Goal: Task Accomplishment & Management: Complete application form

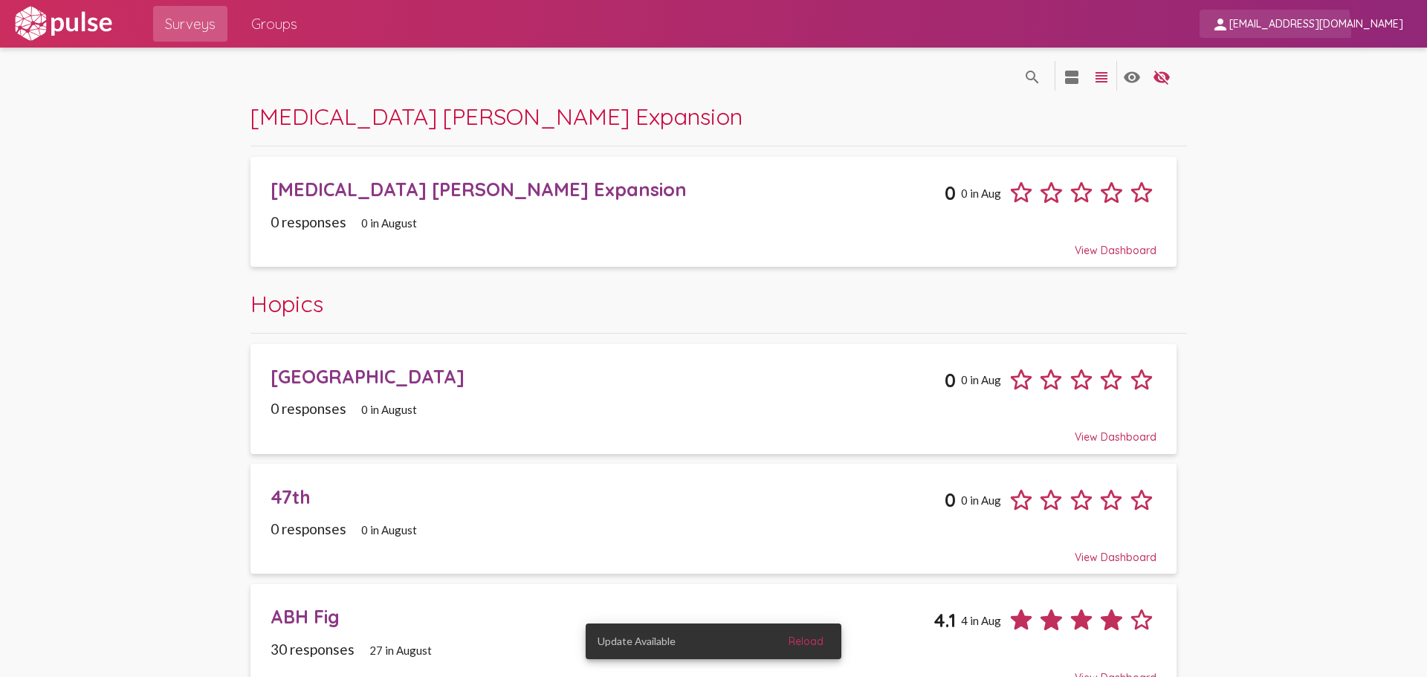
click at [1321, 30] on span "[EMAIL_ADDRESS][DOMAIN_NAME]" at bounding box center [1316, 24] width 174 height 13
click at [343, 111] on div at bounding box center [713, 338] width 1427 height 677
click at [296, 35] on span "Groups" at bounding box center [274, 23] width 46 height 27
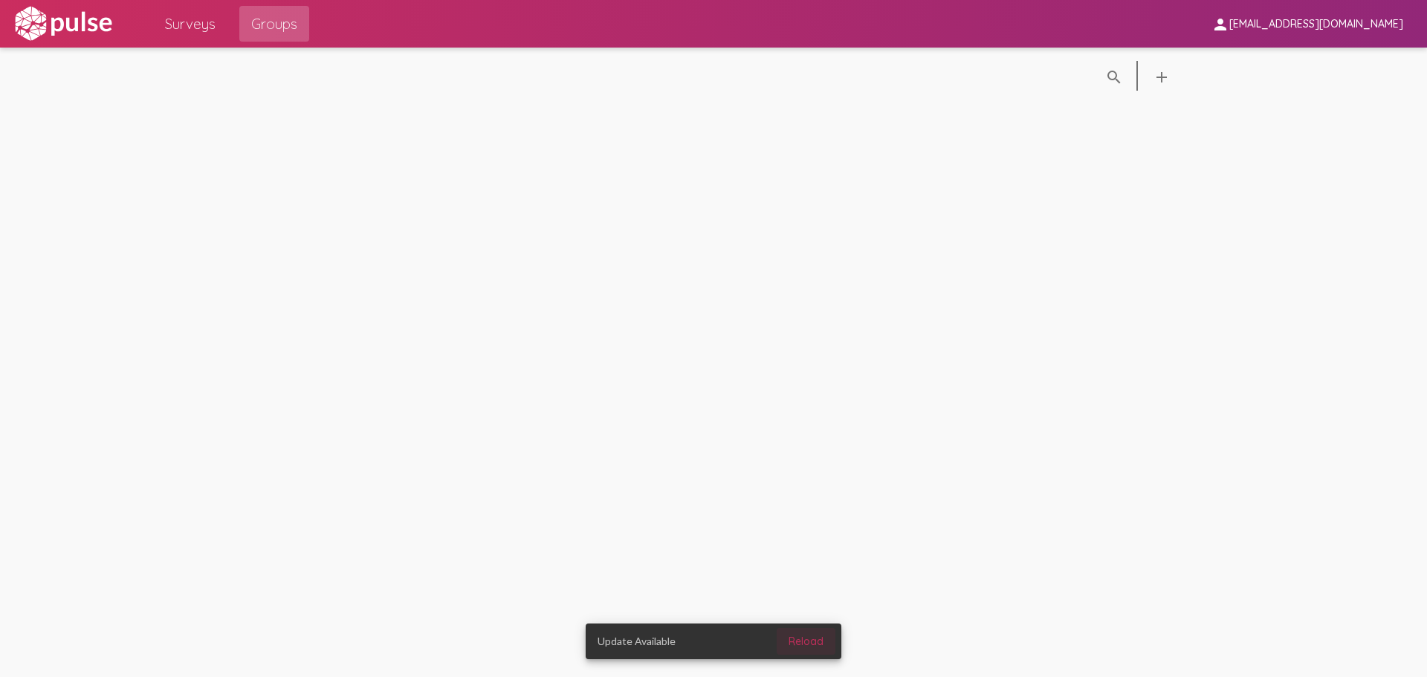
click at [809, 644] on span "Reload" at bounding box center [806, 641] width 35 height 13
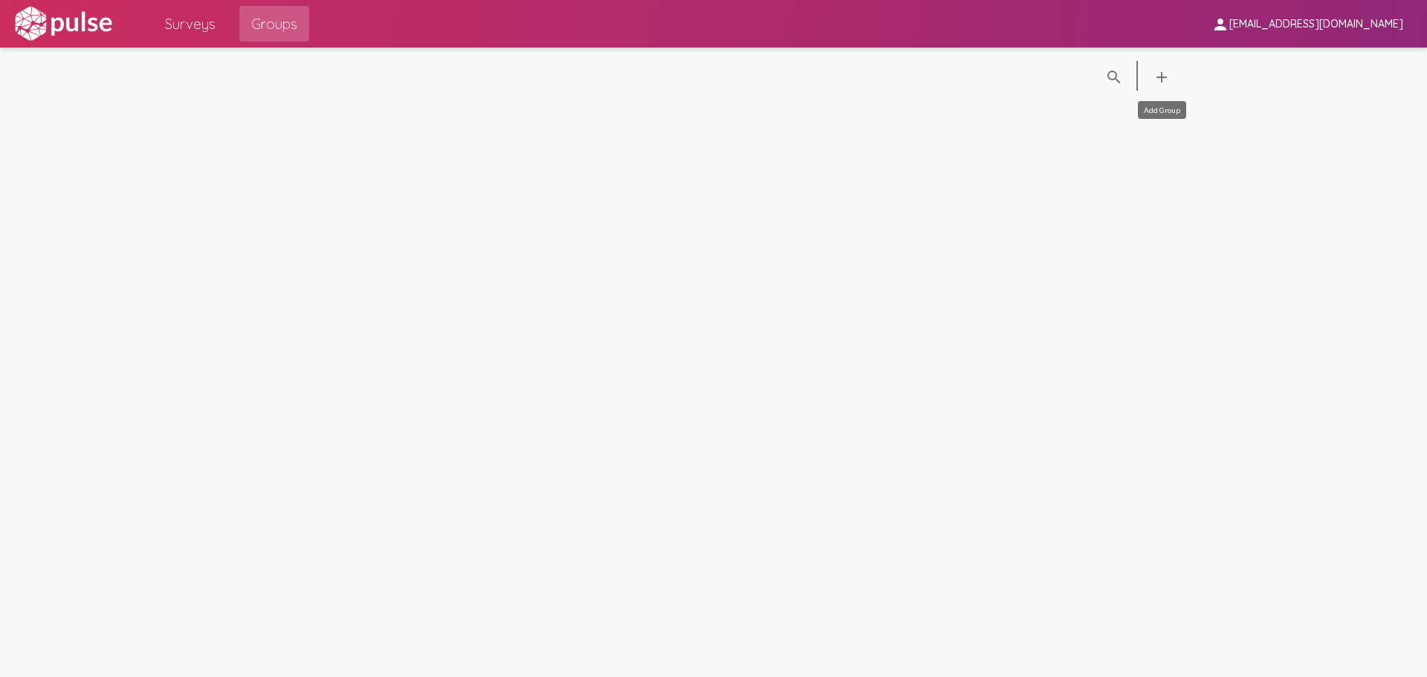
click at [1159, 75] on mat-icon "add" at bounding box center [1162, 77] width 18 height 18
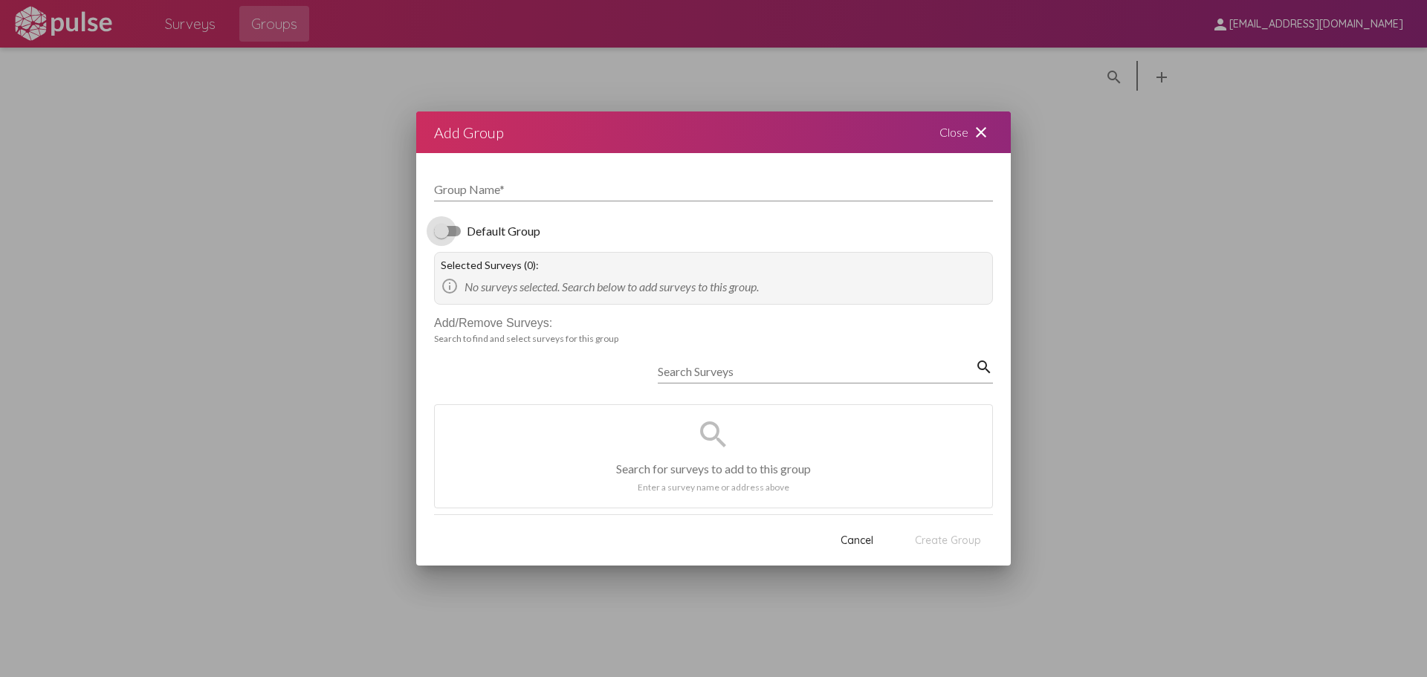
click at [450, 235] on div at bounding box center [447, 231] width 27 height 10
click at [441, 236] on input "Default Group" at bounding box center [441, 236] width 1 height 1
click at [457, 231] on div at bounding box center [453, 231] width 15 height 15
click at [441, 236] on input "Default Group" at bounding box center [441, 236] width 1 height 1
checkbox input "false"
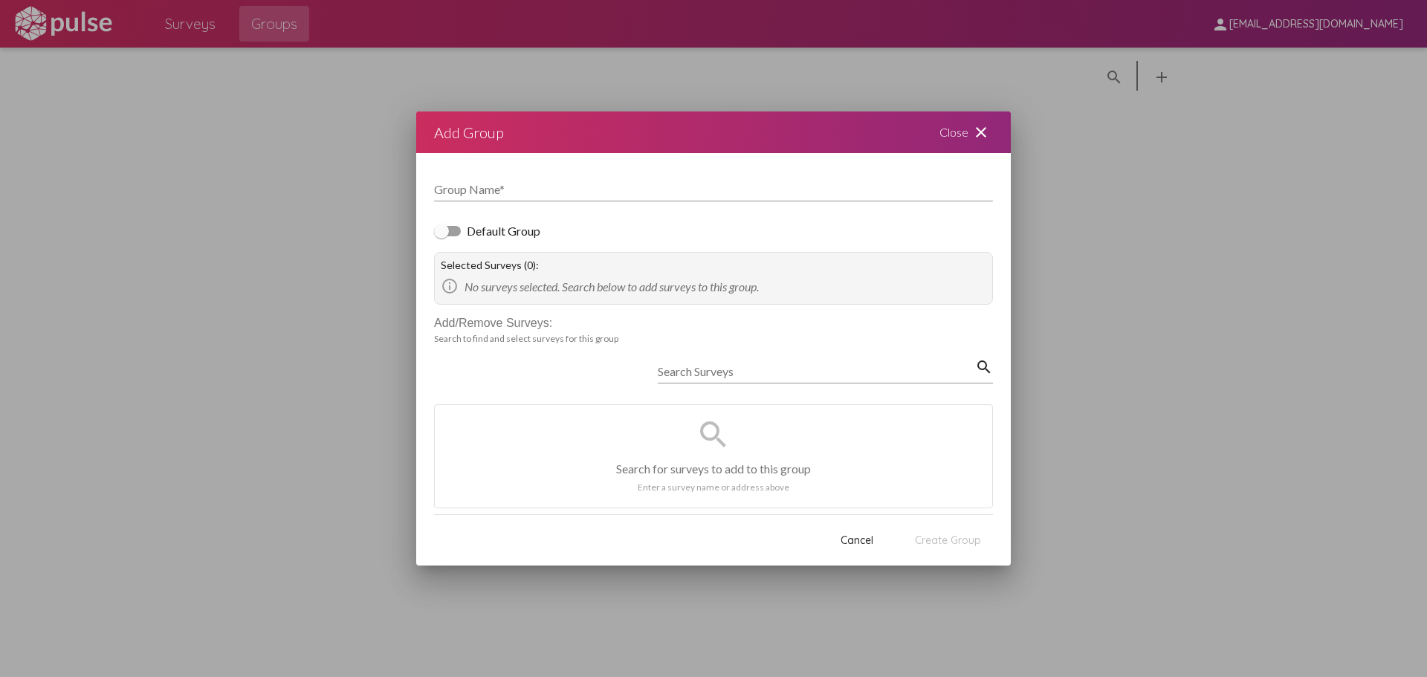
click at [977, 130] on mat-icon "close" at bounding box center [981, 132] width 18 height 18
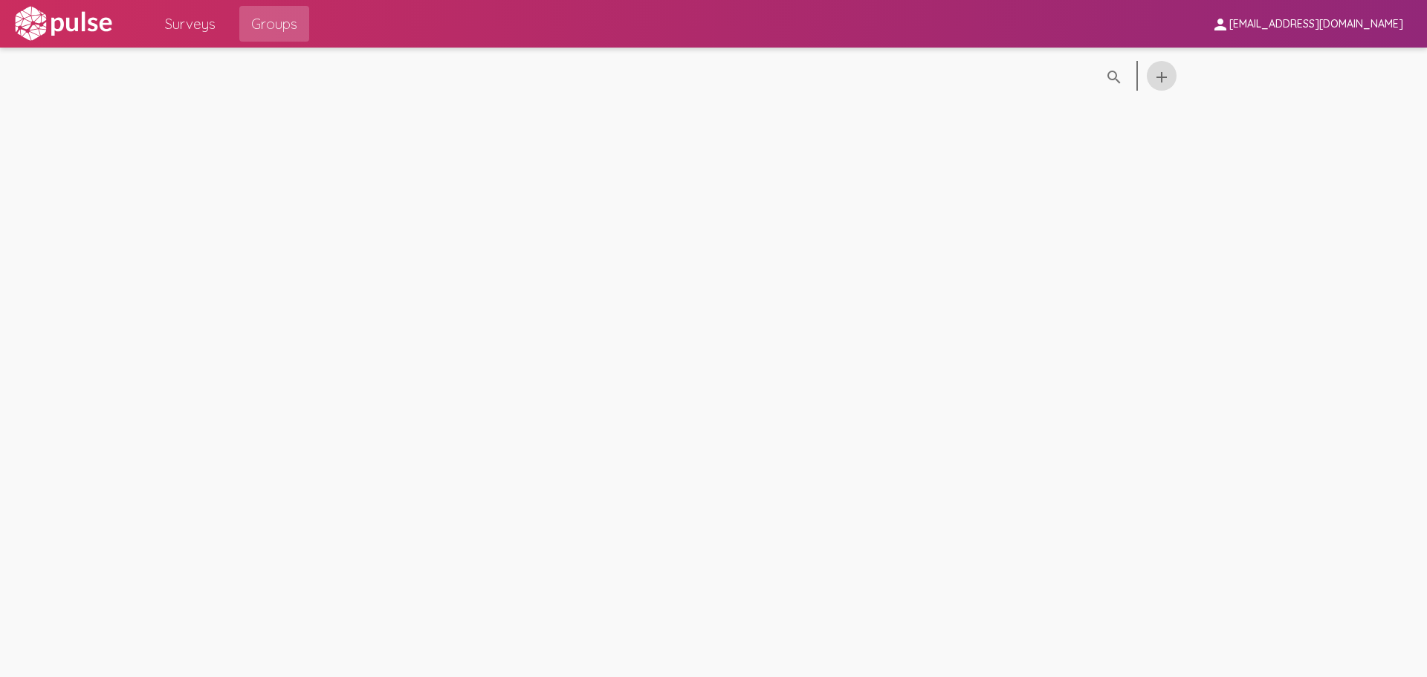
click at [207, 26] on span "Surveys" at bounding box center [190, 23] width 51 height 27
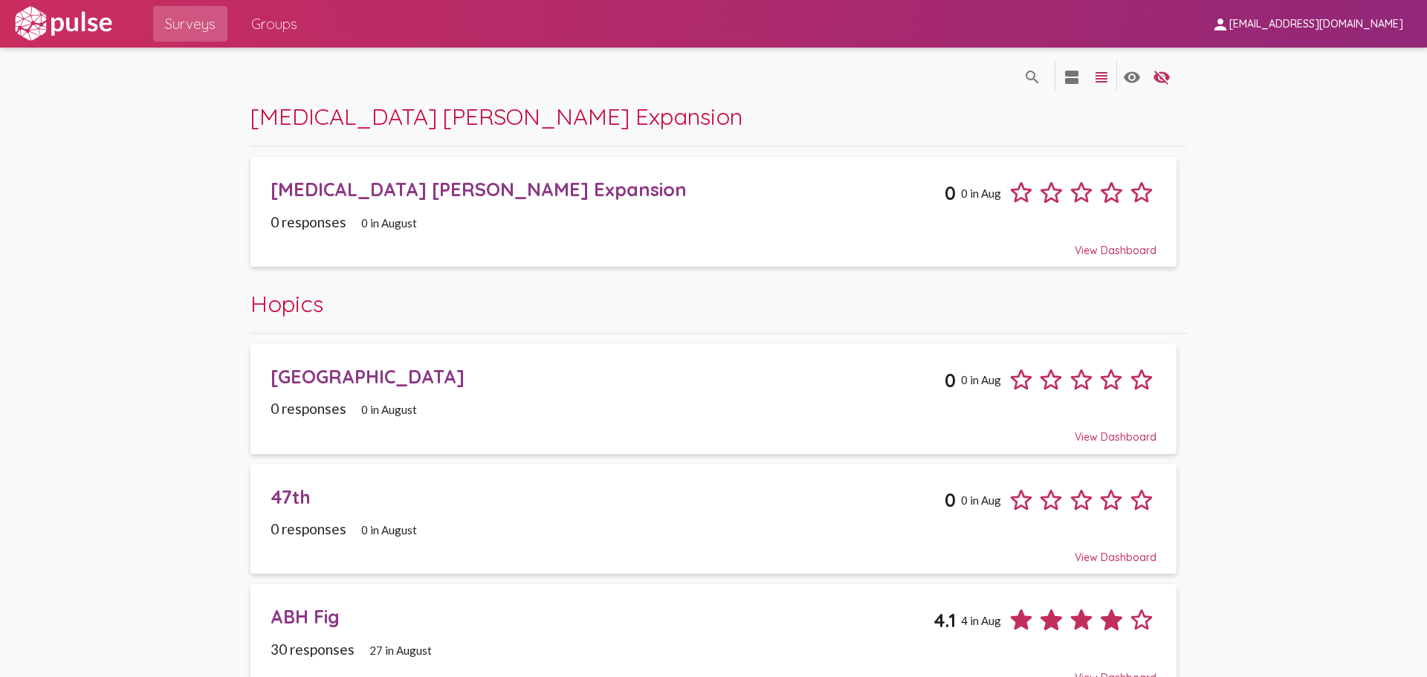
click at [1384, 23] on span "[EMAIL_ADDRESS][DOMAIN_NAME]" at bounding box center [1316, 24] width 174 height 13
click at [738, 87] on div at bounding box center [713, 338] width 1427 height 677
click at [94, 18] on img at bounding box center [63, 23] width 103 height 37
click at [274, 25] on span "Groups" at bounding box center [274, 23] width 46 height 27
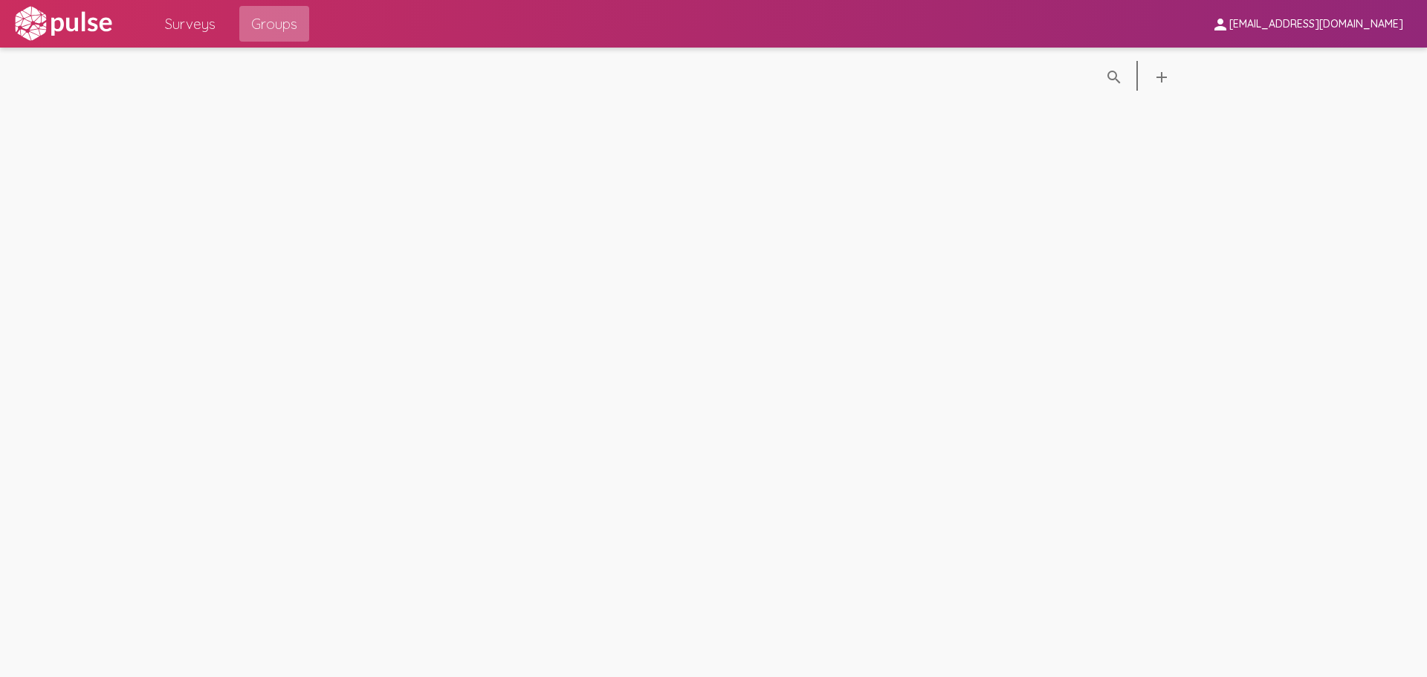
click at [201, 22] on span "Surveys" at bounding box center [190, 23] width 51 height 27
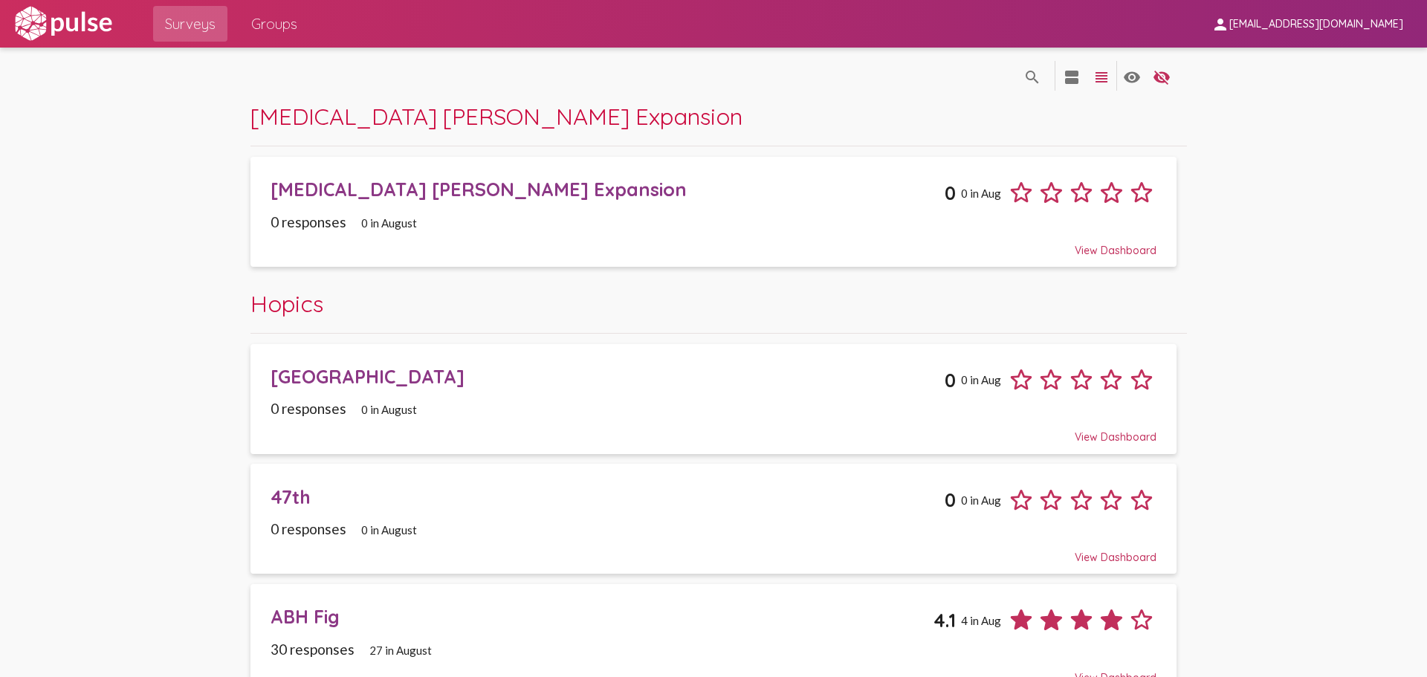
drag, startPoint x: 245, startPoint y: 114, endPoint x: 669, endPoint y: 92, distance: 424.2
click at [260, 19] on span "Groups" at bounding box center [274, 23] width 46 height 27
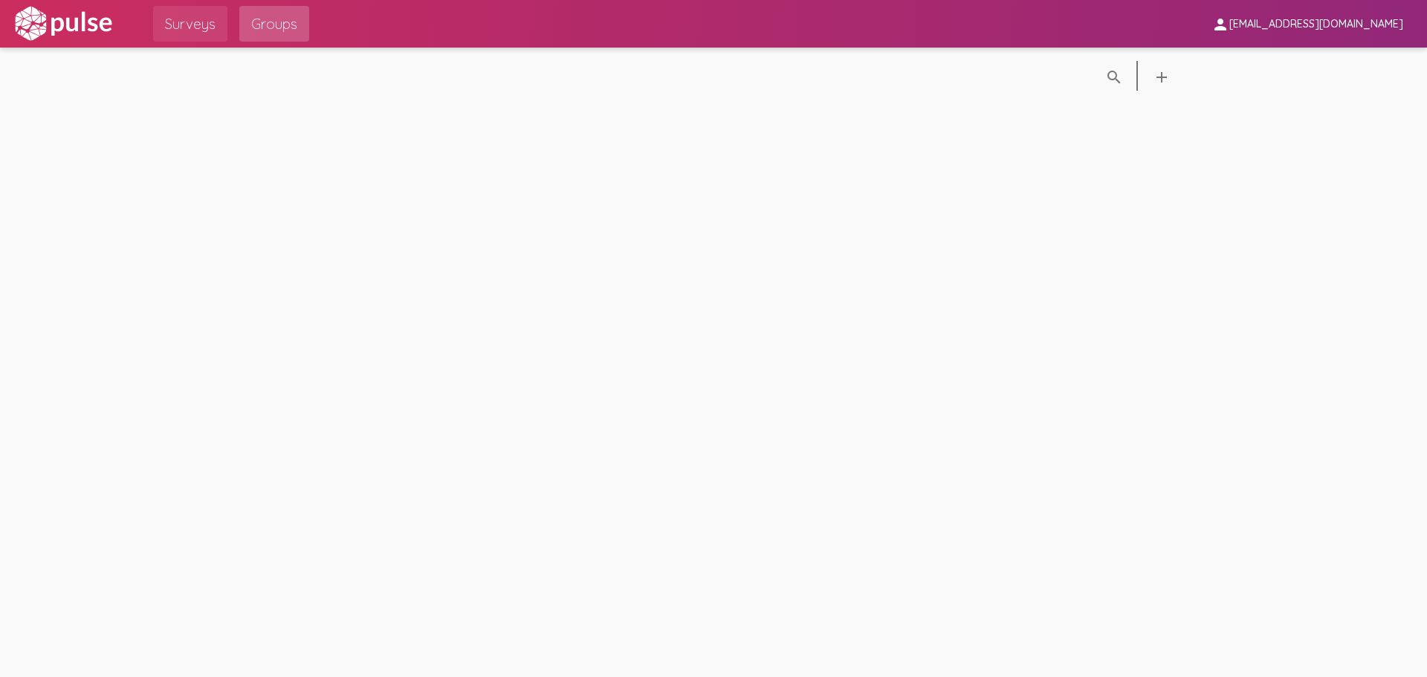
click at [193, 19] on span "Surveys" at bounding box center [190, 23] width 51 height 27
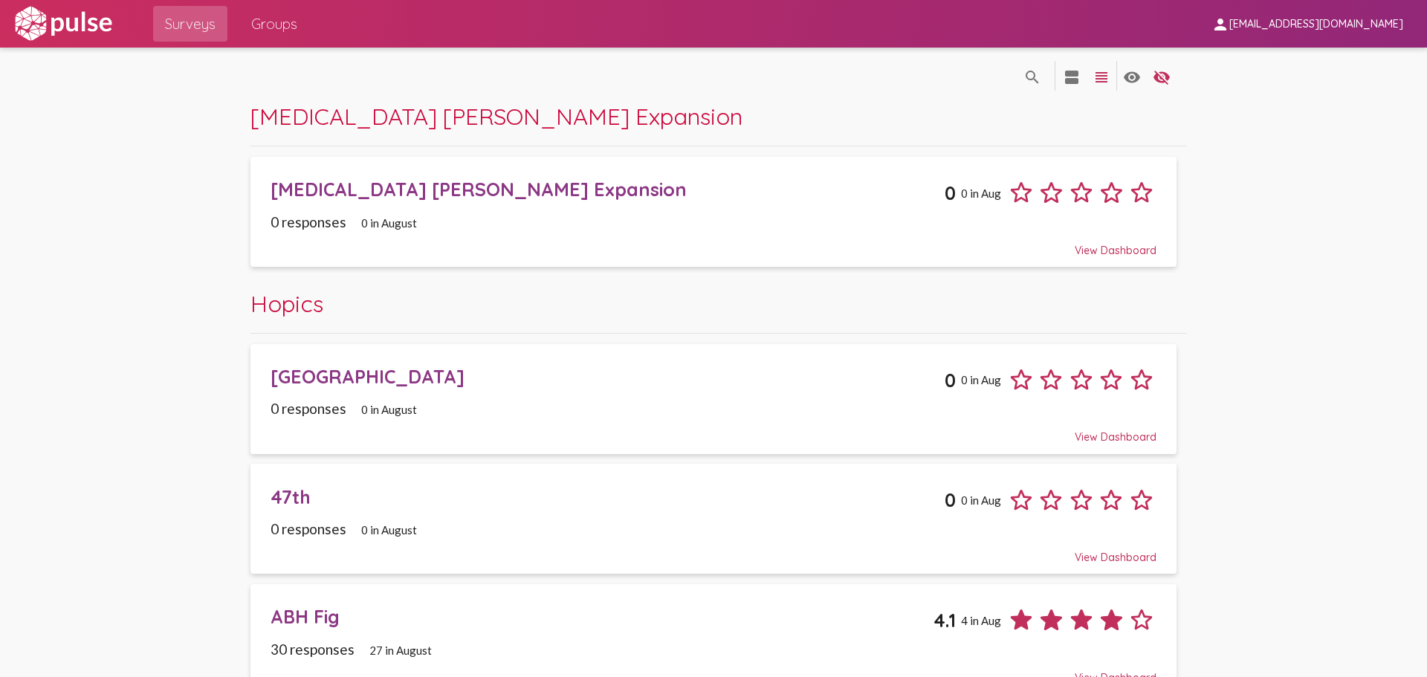
click at [288, 27] on span "Groups" at bounding box center [274, 23] width 46 height 27
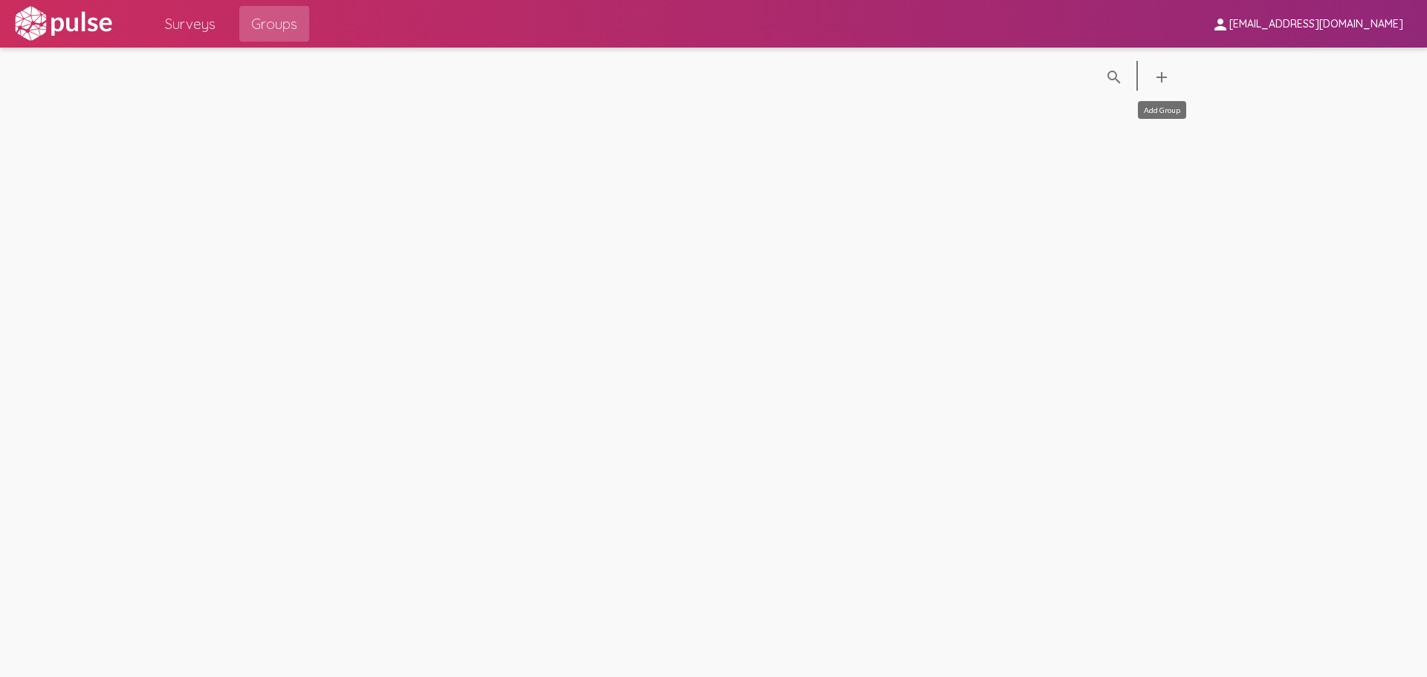
click at [1166, 79] on mat-icon "add" at bounding box center [1162, 77] width 18 height 18
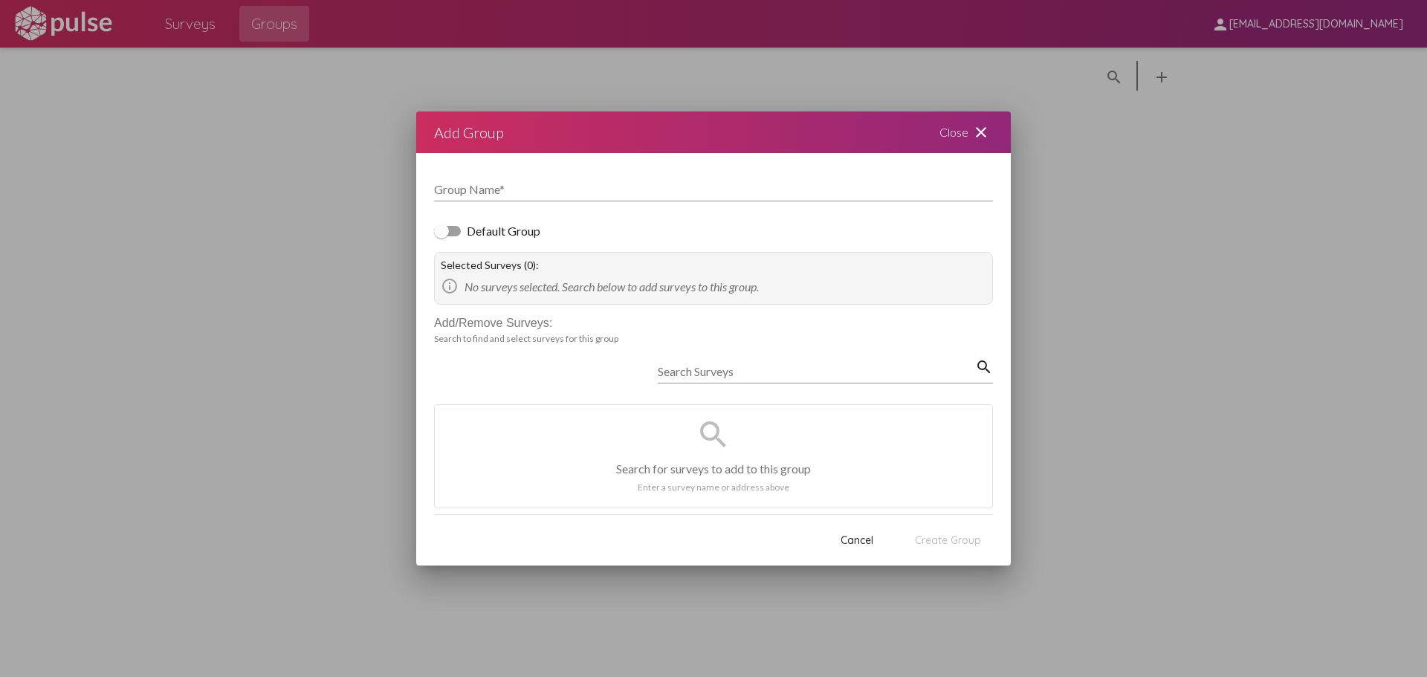
click at [748, 190] on input "Group Name *" at bounding box center [713, 189] width 559 height 13
click at [688, 379] on div "Search Surveys" at bounding box center [816, 366] width 317 height 33
click at [687, 372] on input "Search Surveys" at bounding box center [816, 371] width 317 height 13
click at [440, 228] on div at bounding box center [441, 231] width 15 height 15
click at [441, 236] on input "Default Group" at bounding box center [441, 236] width 1 height 1
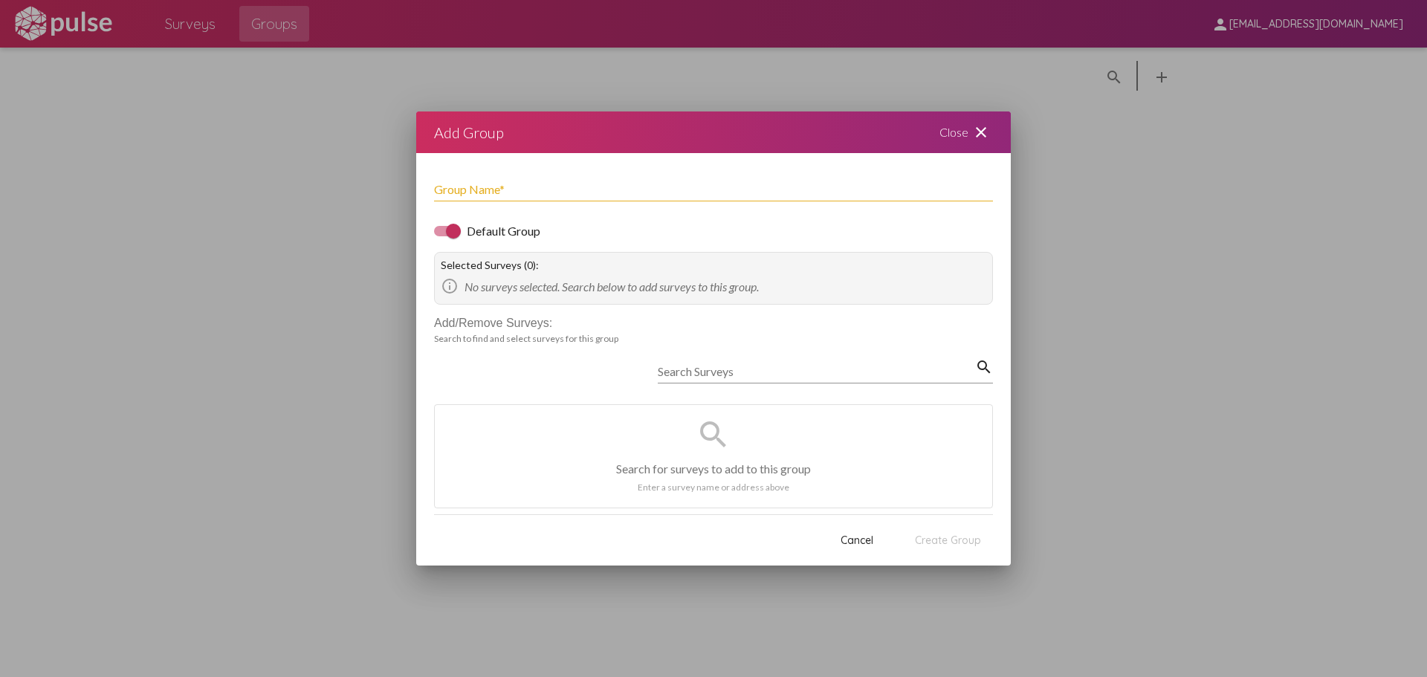
click at [467, 233] on span "Default Group" at bounding box center [504, 231] width 74 height 18
click at [441, 236] on input "Default Group" at bounding box center [441, 236] width 1 height 1
checkbox input "false"
click at [986, 130] on mat-icon "close" at bounding box center [981, 132] width 18 height 18
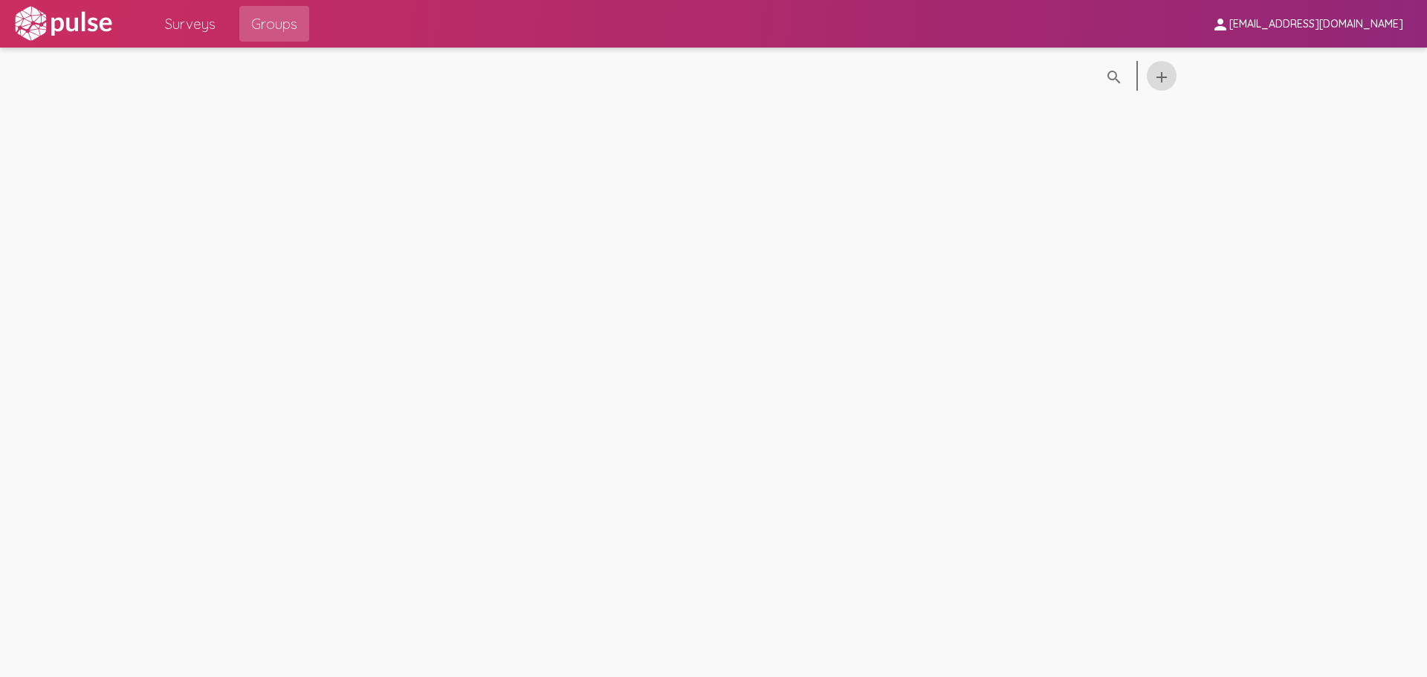
click at [189, 22] on span "Surveys" at bounding box center [190, 23] width 51 height 27
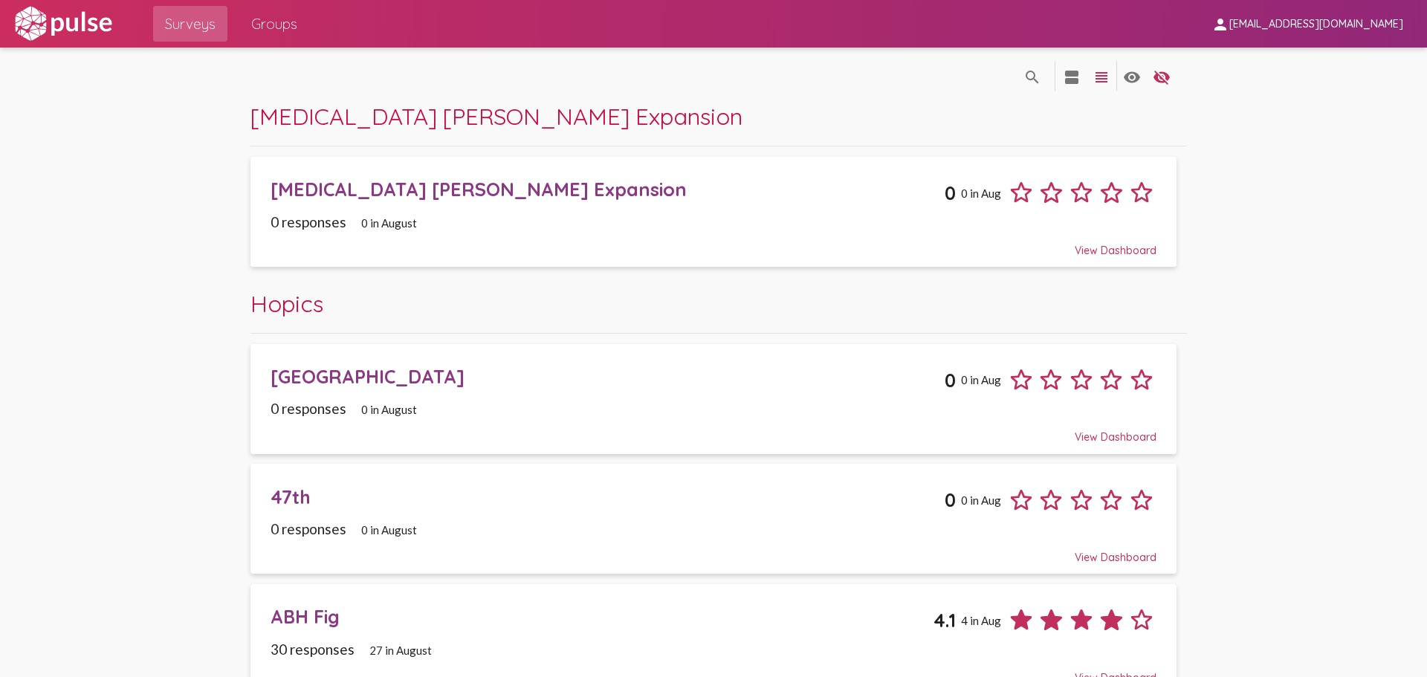
click at [99, 16] on img at bounding box center [63, 23] width 103 height 37
